Goal: Information Seeking & Learning: Learn about a topic

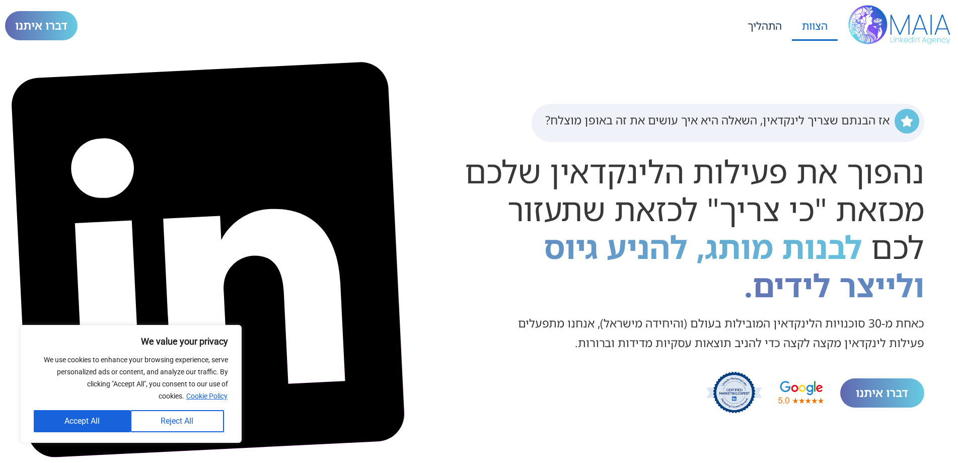
click at [810, 26] on link "הצוות" at bounding box center [815, 26] width 46 height 30
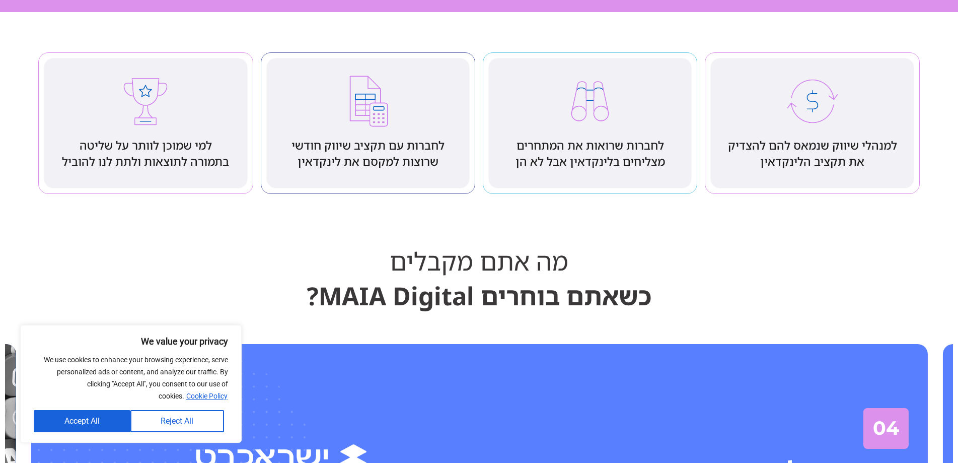
scroll to position [2510, 0]
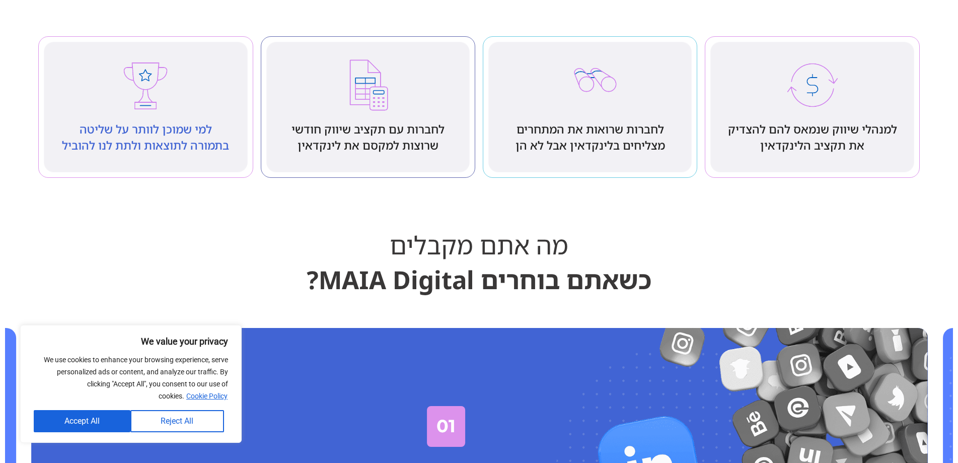
click at [147, 113] on img at bounding box center [145, 84] width 57 height 57
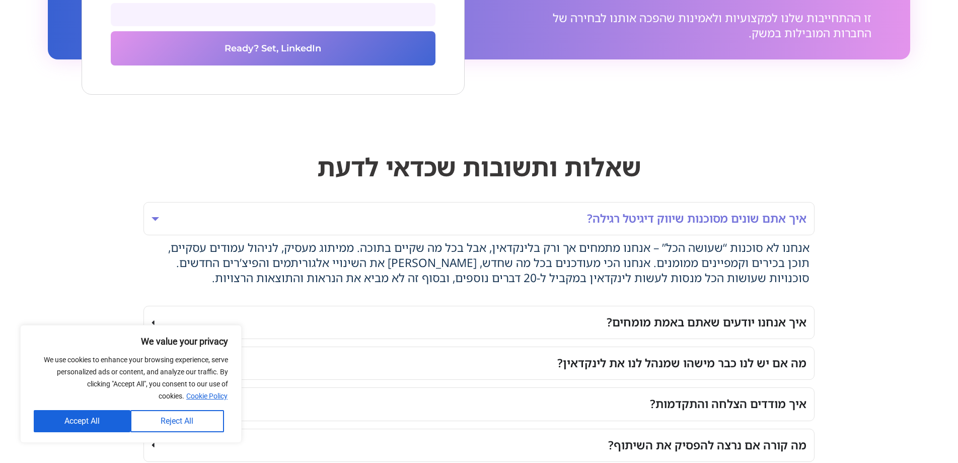
scroll to position [7694, 0]
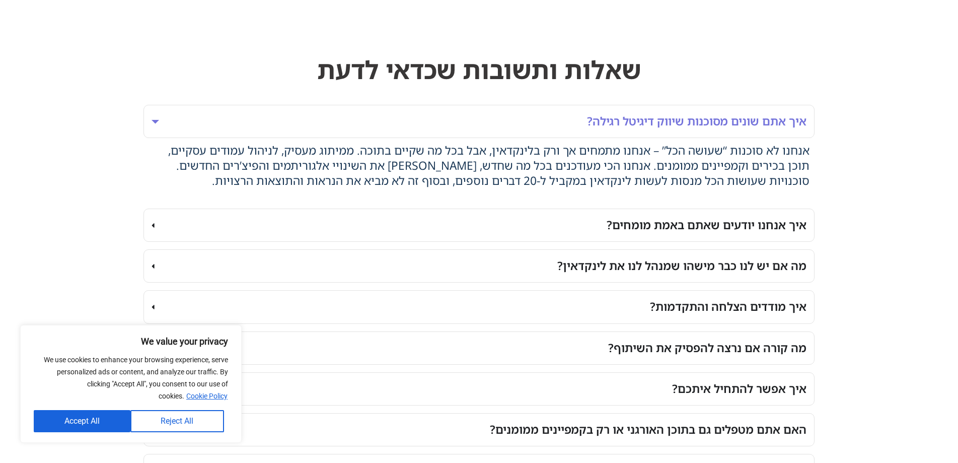
click at [764, 274] on div "מה אם יש לנו כבר מישהו שמנהל לנו את לינקדאין?" at bounding box center [681, 265] width 249 height 17
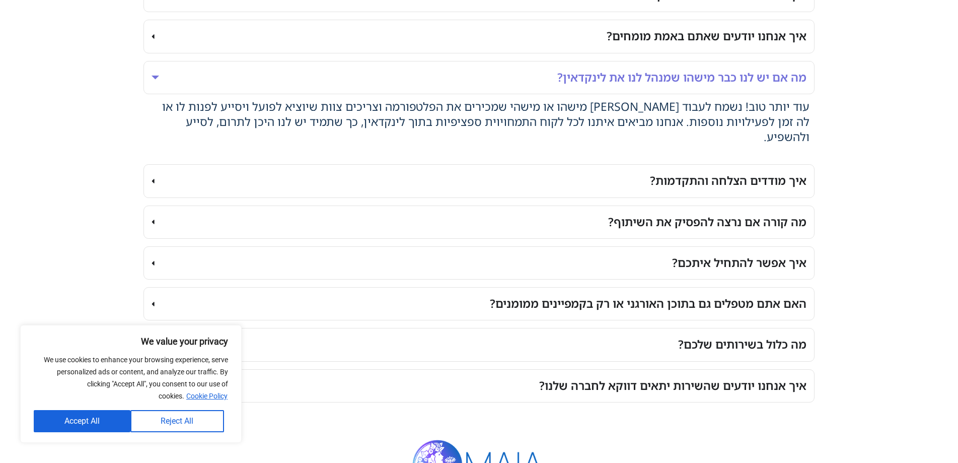
scroll to position [7845, 0]
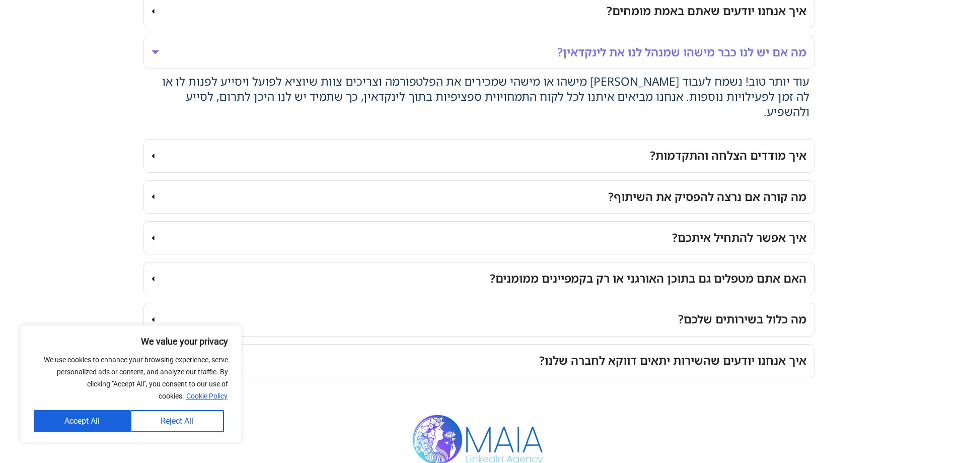
click at [732, 240] on div "איך אפשר להתחיל איתכם?" at bounding box center [739, 237] width 134 height 17
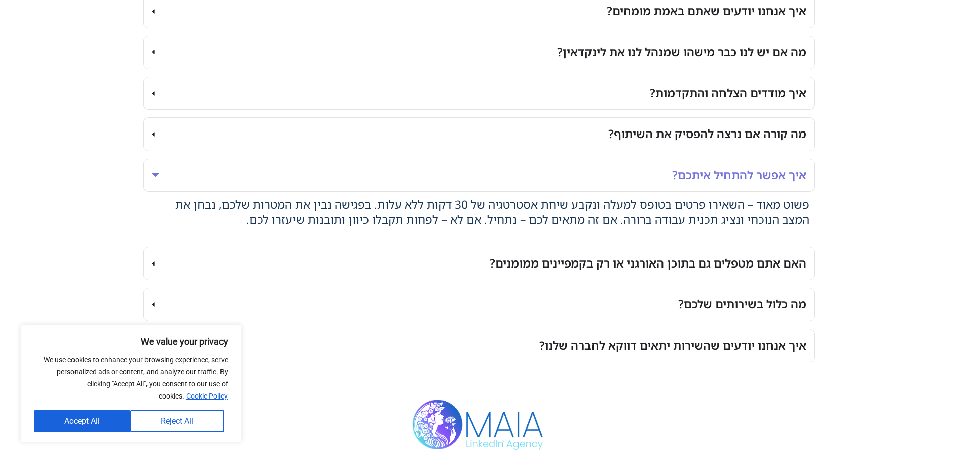
click at [693, 184] on div "איך אפשר להתחיל איתכם?" at bounding box center [739, 175] width 134 height 17
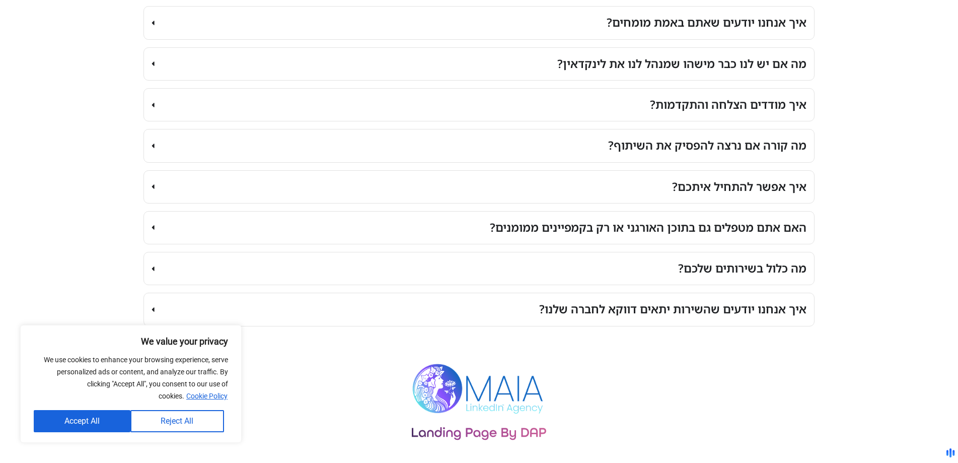
click at [734, 277] on div "מה כלול בשירותים שלכם?" at bounding box center [742, 268] width 128 height 17
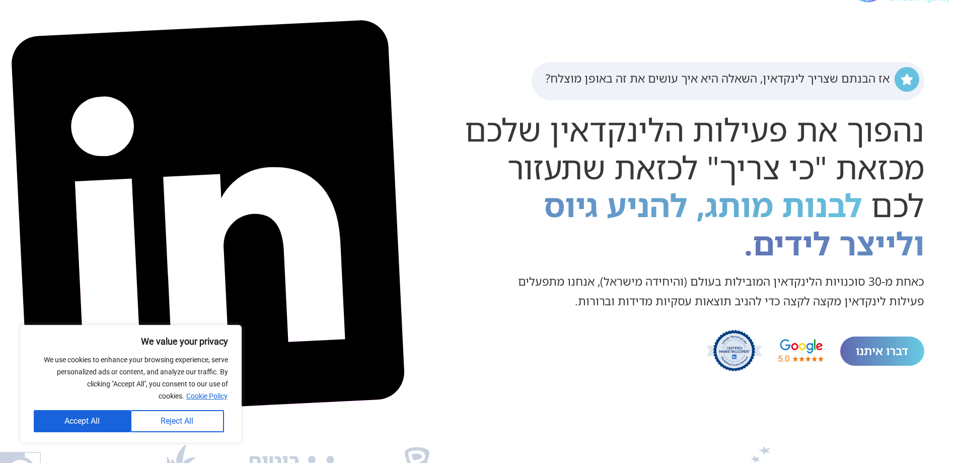
scroll to position [0, 0]
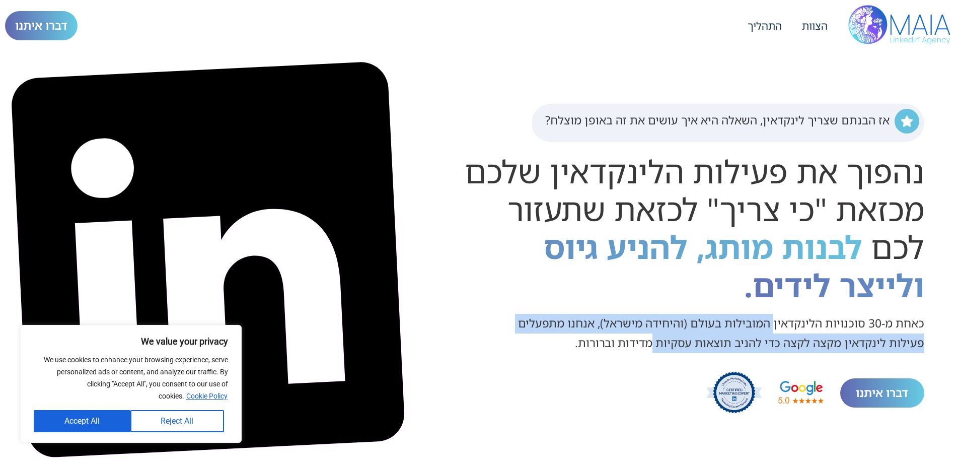
drag, startPoint x: 772, startPoint y: 332, endPoint x: 649, endPoint y: 358, distance: 125.5
click at [648, 361] on div "אז הבנתם שצריך לינקדאין, השאלה היא איך עושים את זה באופן מוצלח? נהפוך את פעילות…" at bounding box center [686, 260] width 533 height 312
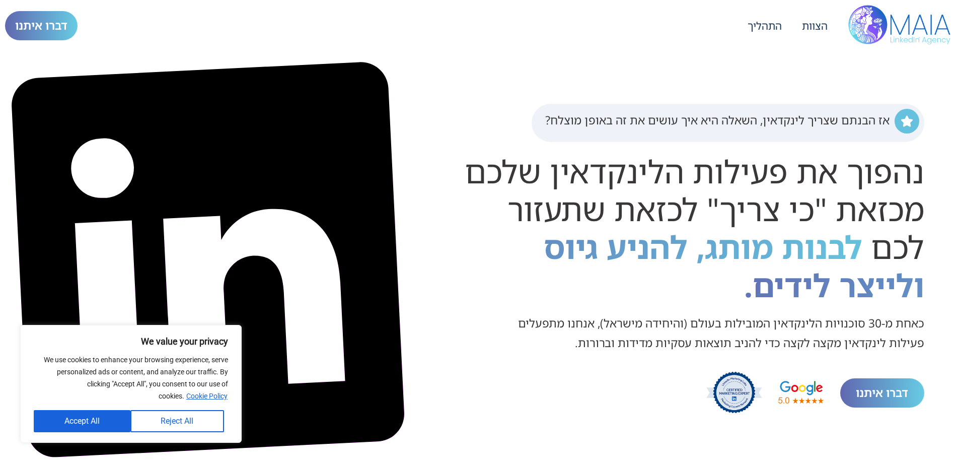
click at [777, 122] on h2 "אז הבנתם שצריך לינקדאין, השאלה היא איך עושים את זה באופן מוצלח?" at bounding box center [717, 120] width 344 height 15
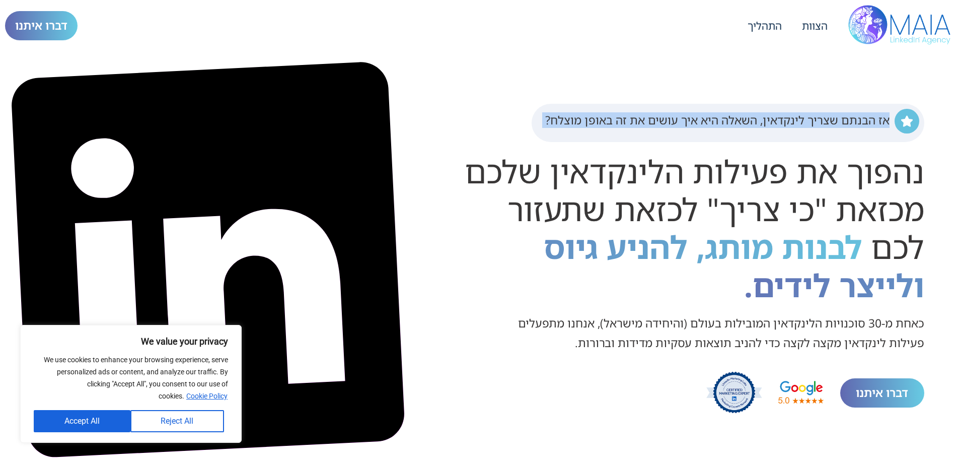
click at [777, 122] on h2 "אז הבנתם שצריך לינקדאין, השאלה היא איך עושים את זה באופן מוצלח?" at bounding box center [717, 120] width 344 height 15
click at [759, 28] on link "התהליך" at bounding box center [764, 26] width 54 height 30
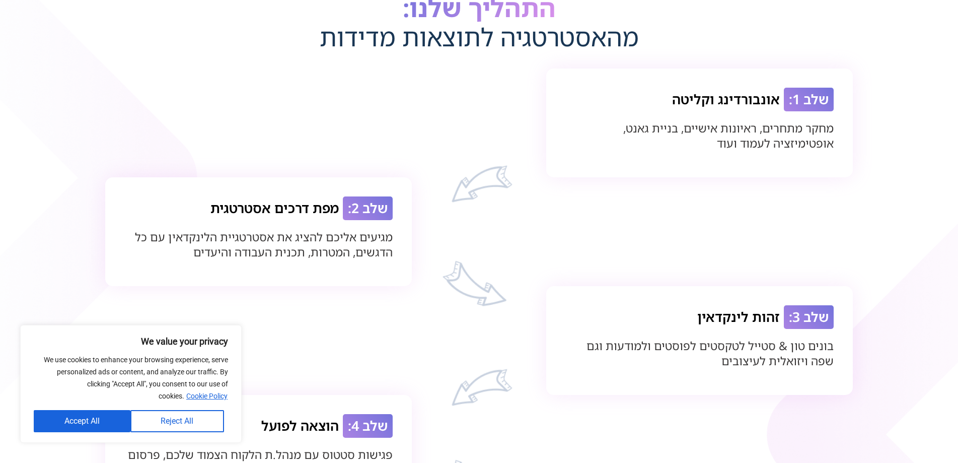
scroll to position [4075, 0]
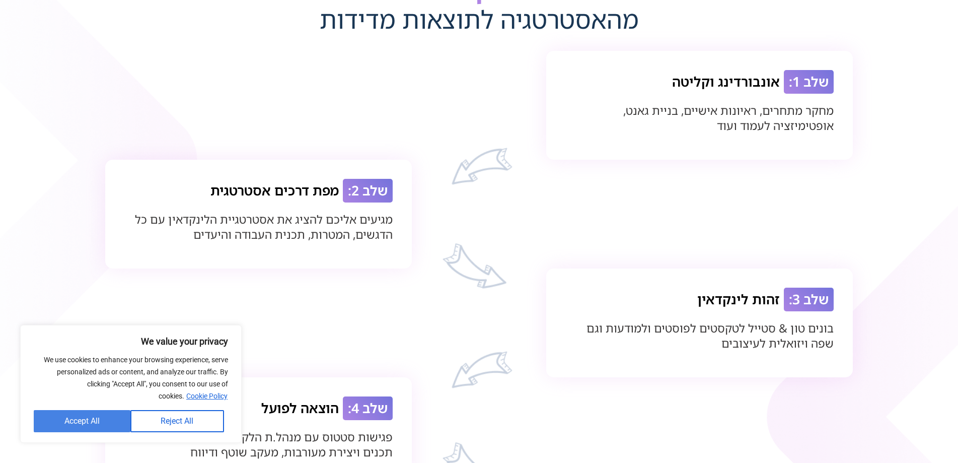
click at [83, 423] on button "Accept All" at bounding box center [82, 421] width 97 height 22
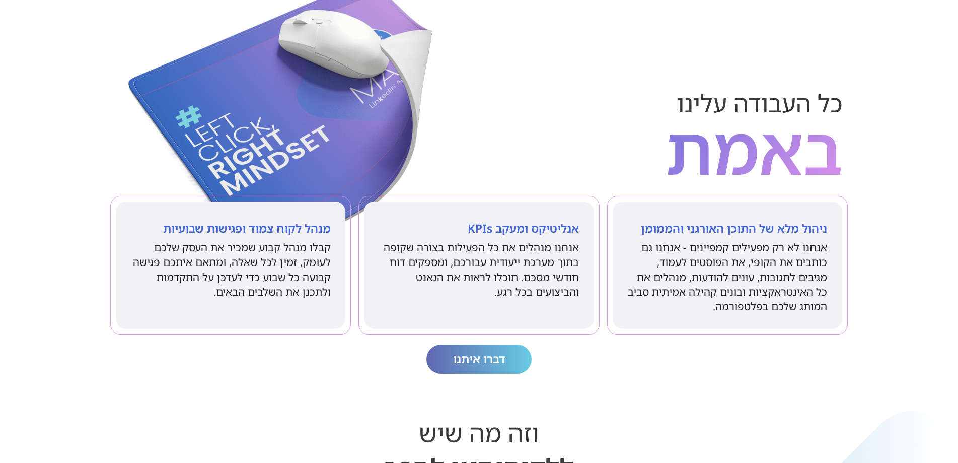
scroll to position [5233, 0]
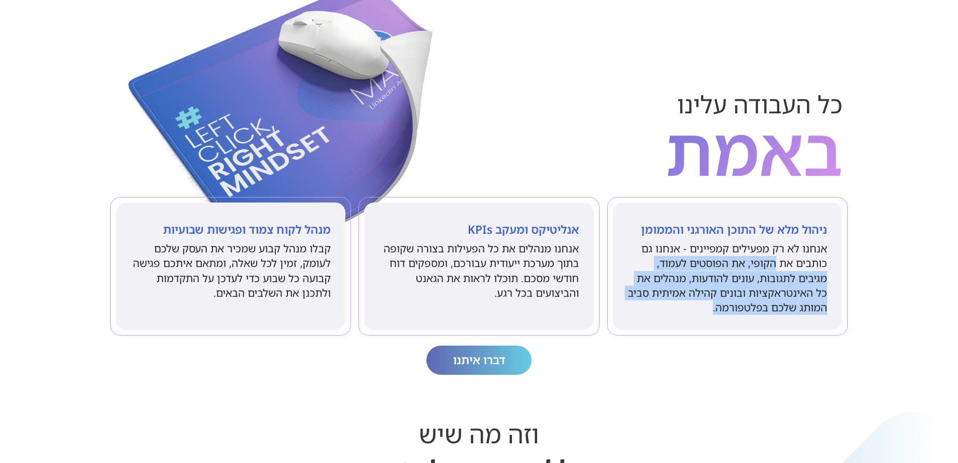
drag, startPoint x: 759, startPoint y: 281, endPoint x: 661, endPoint y: 325, distance: 107.7
click at [661, 315] on p "אנחנו לא רק מפעילים קמפיינים - אנחנו גם כותבים את הקופי, את הפוסטים לעמוד, מגיב…" at bounding box center [727, 278] width 200 height 74
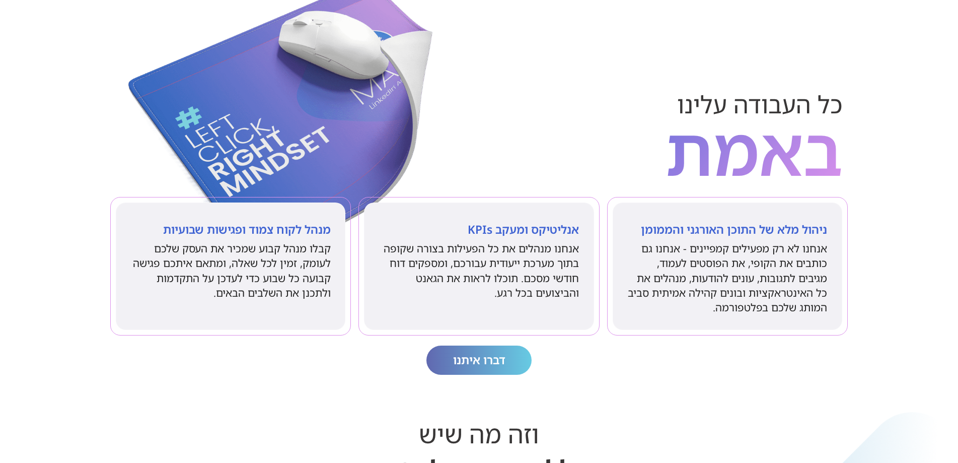
click at [535, 268] on p "אנחנו מנהלים את כל הפעילות בצורה שקופה בתוך מערכת ייעודית עבורכם, ומספקים דוח ח…" at bounding box center [479, 270] width 200 height 59
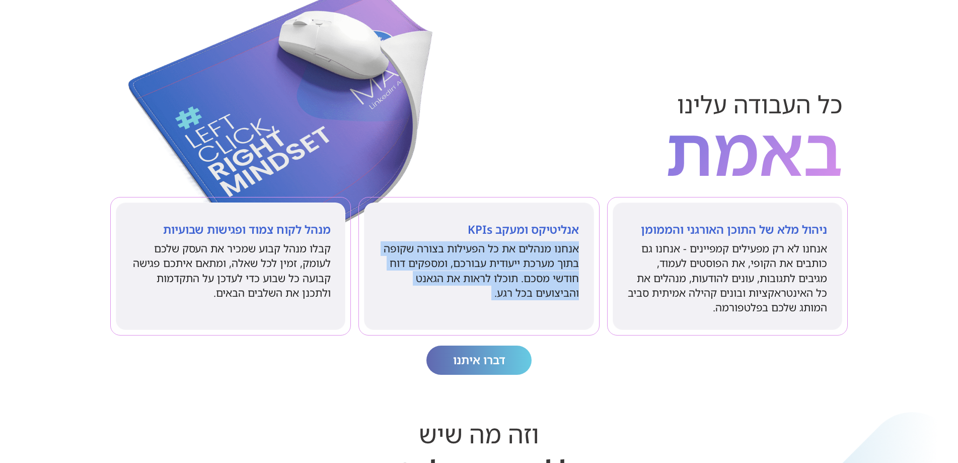
click at [536, 267] on p "אנחנו מנהלים את כל הפעילות בצורה שקופה בתוך מערכת ייעודית עבורכם, ומספקים דוח ח…" at bounding box center [479, 270] width 200 height 59
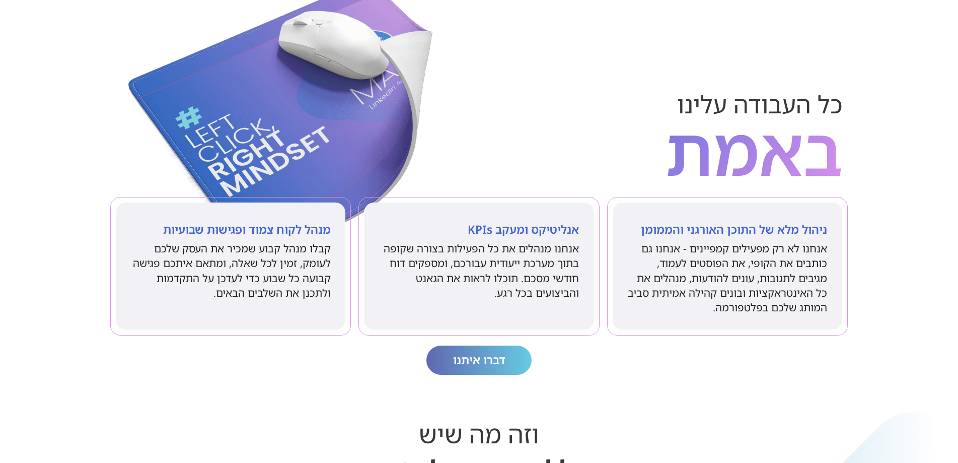
click at [309, 287] on p "קבלו מנהל קבוע שמכיר את העסק שלכם לעומק, זמין לכל שאלה, ומתאם איתכם פגישה קבועה…" at bounding box center [231, 270] width 200 height 59
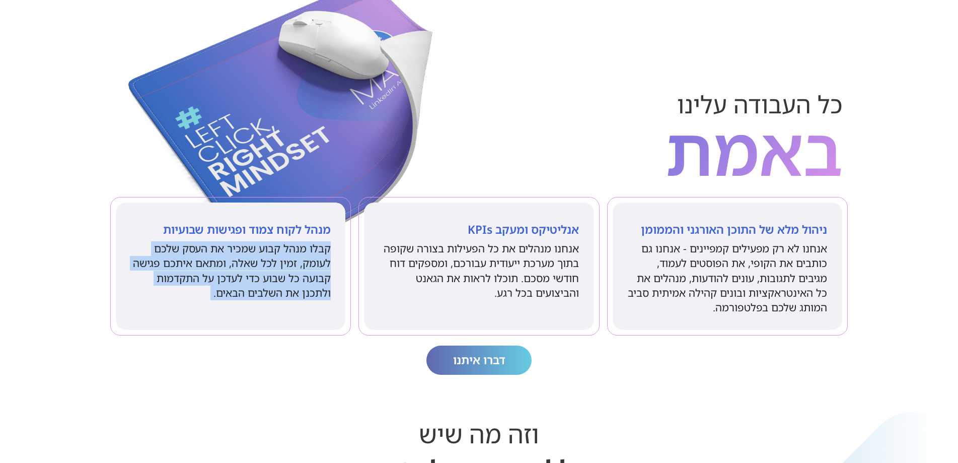
click at [309, 287] on p "קבלו מנהל קבוע שמכיר את העסק שלכם לעומק, זמין לכל שאלה, ומתאם איתכם פגישה קבועה…" at bounding box center [231, 270] width 200 height 59
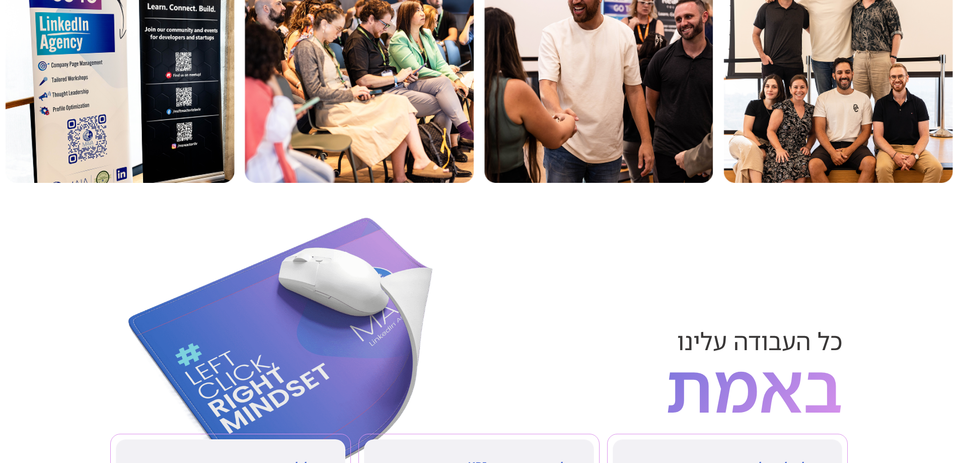
scroll to position [0, 0]
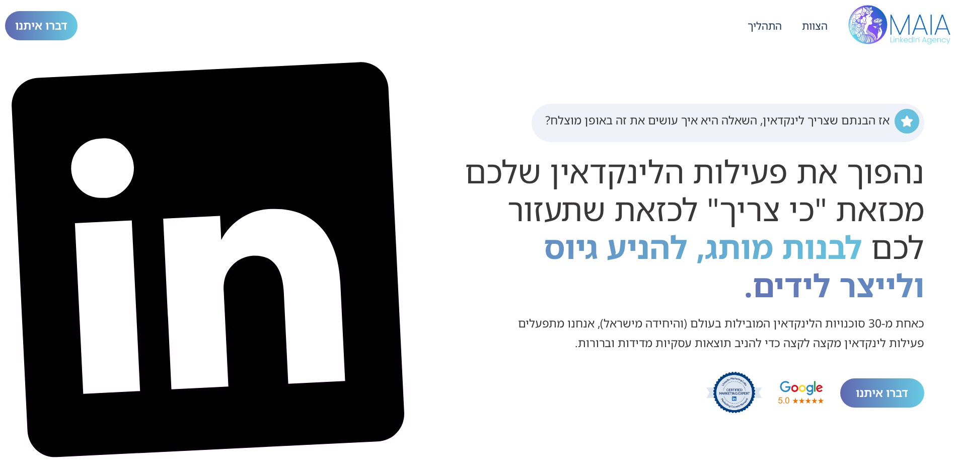
click at [57, 23] on span "דברו איתנו" at bounding box center [41, 25] width 52 height 19
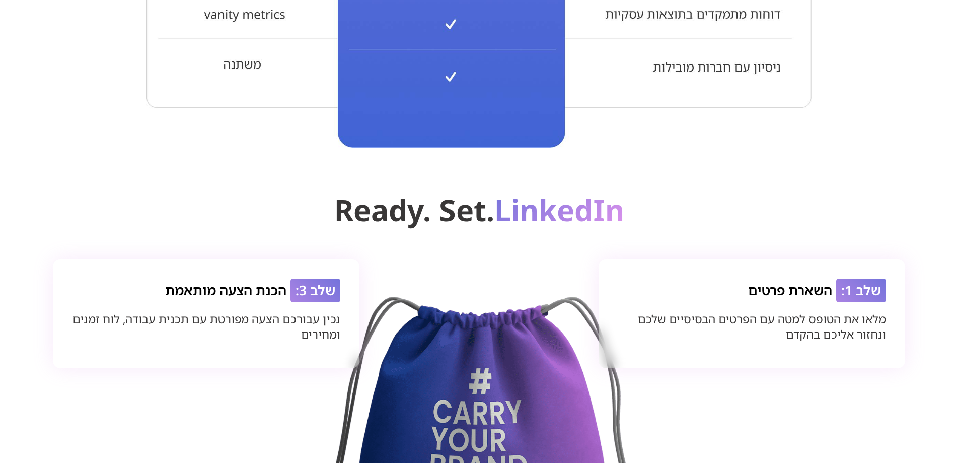
scroll to position [7350, 0]
